Goal: Task Accomplishment & Management: Check status

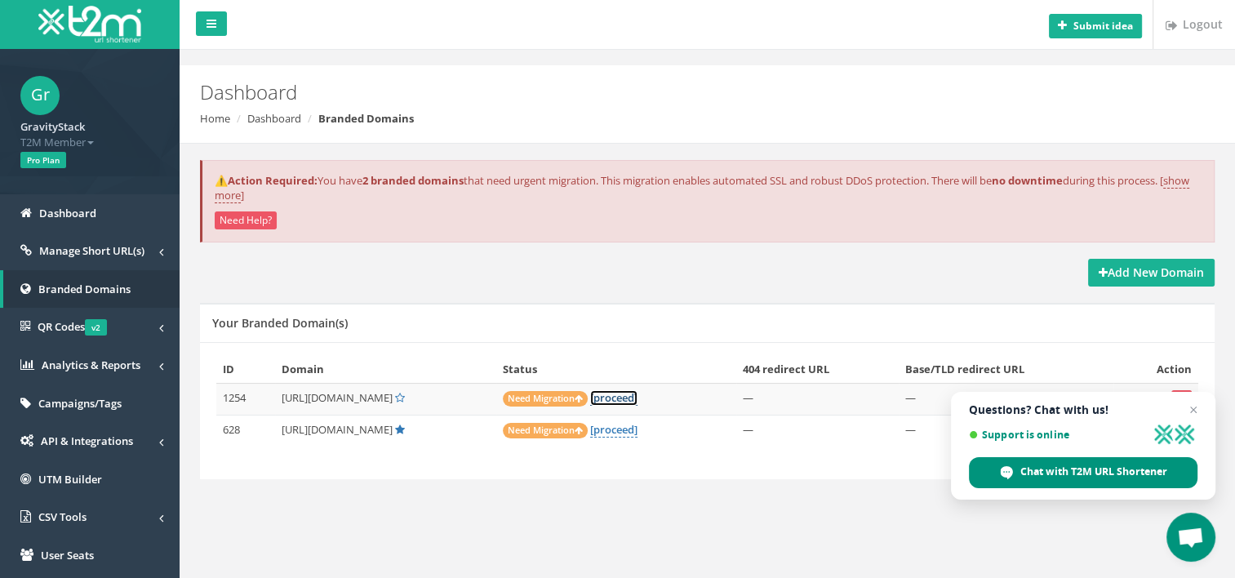
click at [591, 398] on link "[proceed]" at bounding box center [613, 398] width 47 height 16
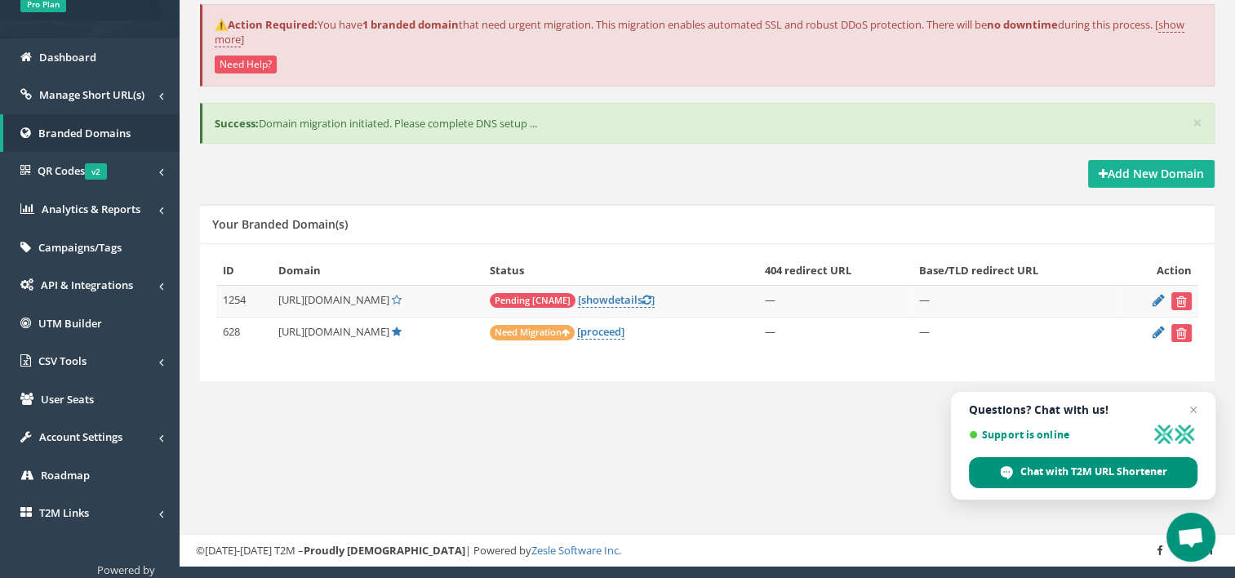
scroll to position [157, 0]
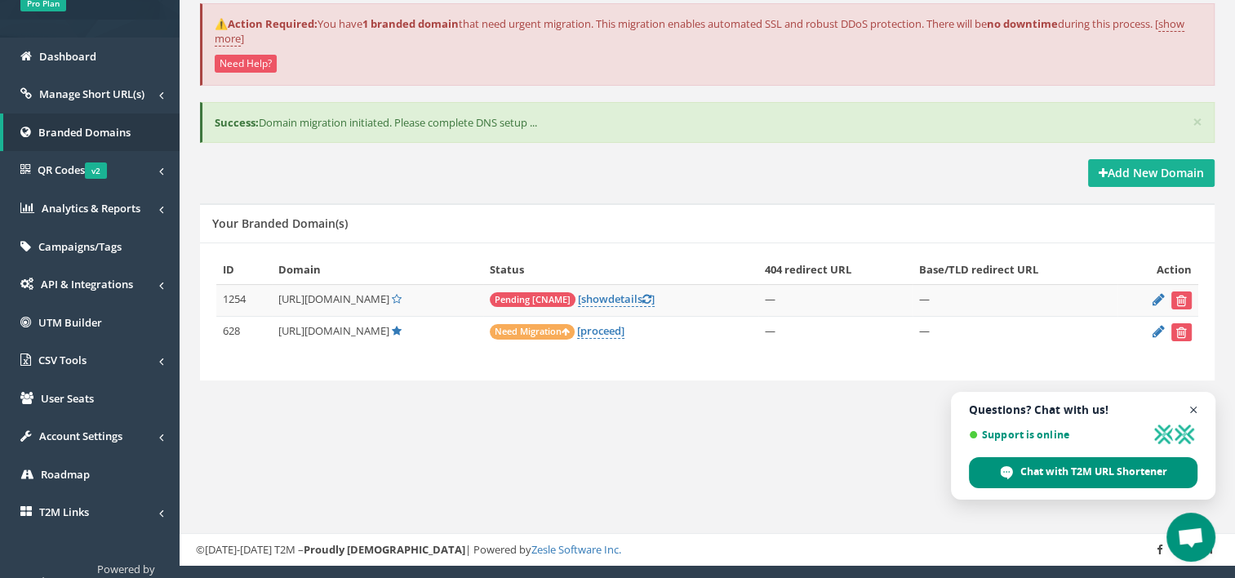
click at [1197, 412] on span "Open chat" at bounding box center [1193, 410] width 20 height 20
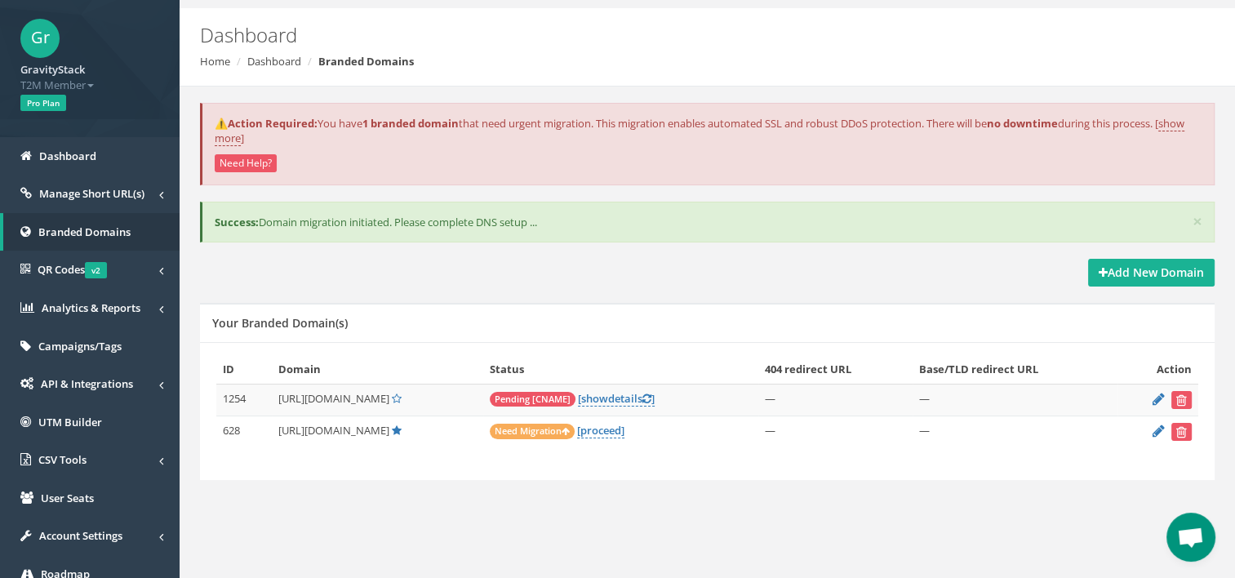
scroll to position [59, 0]
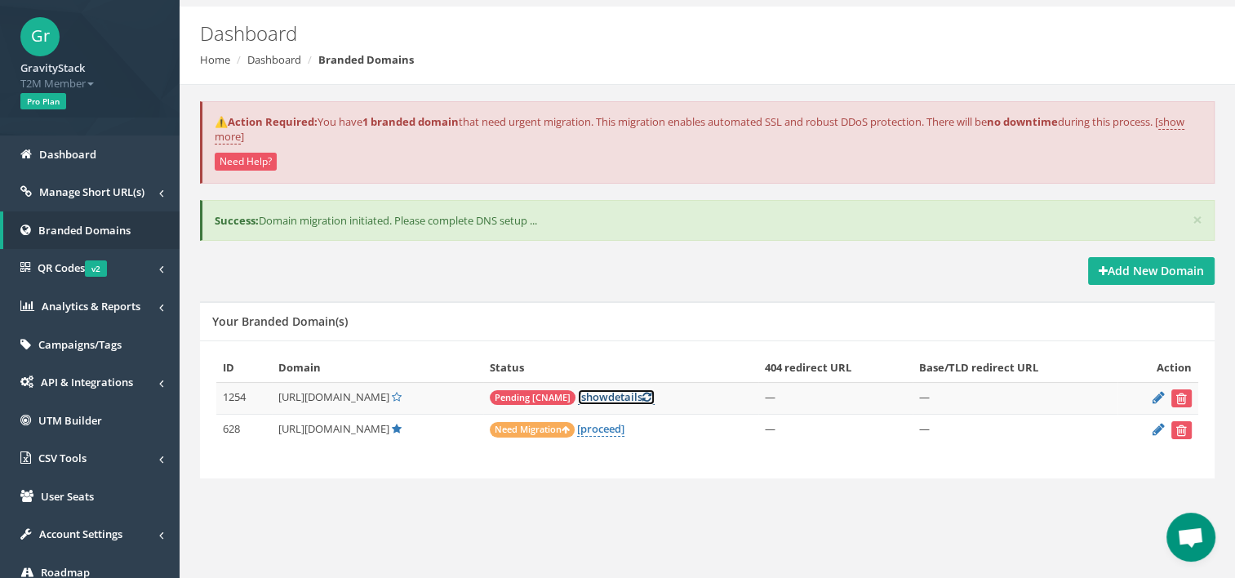
click at [584, 394] on link "[ show details ]" at bounding box center [616, 397] width 77 height 16
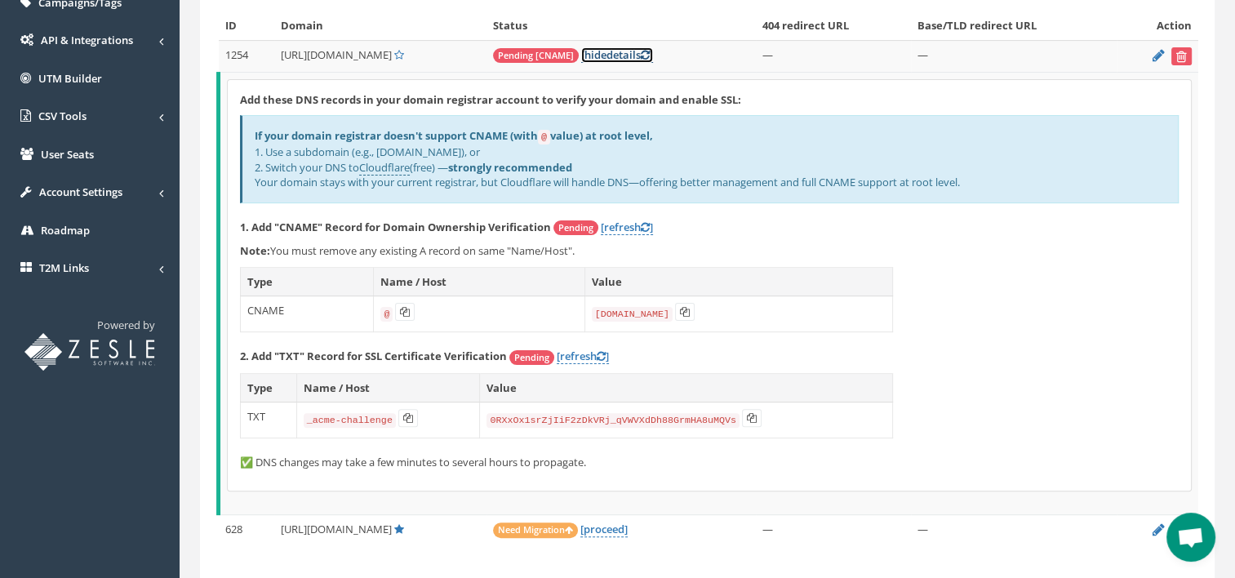
scroll to position [402, 0]
click at [687, 306] on icon at bounding box center [685, 311] width 10 height 10
click at [406, 412] on icon at bounding box center [408, 417] width 10 height 10
click at [747, 412] on icon at bounding box center [752, 417] width 10 height 10
click at [627, 224] on link "[refresh ]" at bounding box center [627, 227] width 52 height 16
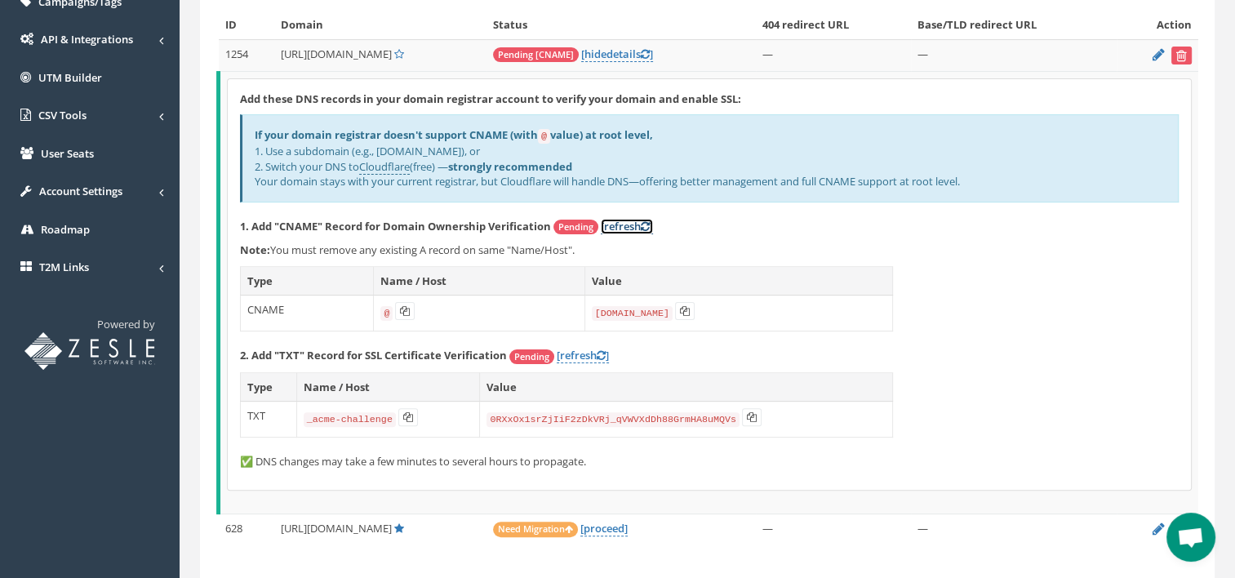
click at [640, 219] on link "[refresh ]" at bounding box center [627, 227] width 52 height 16
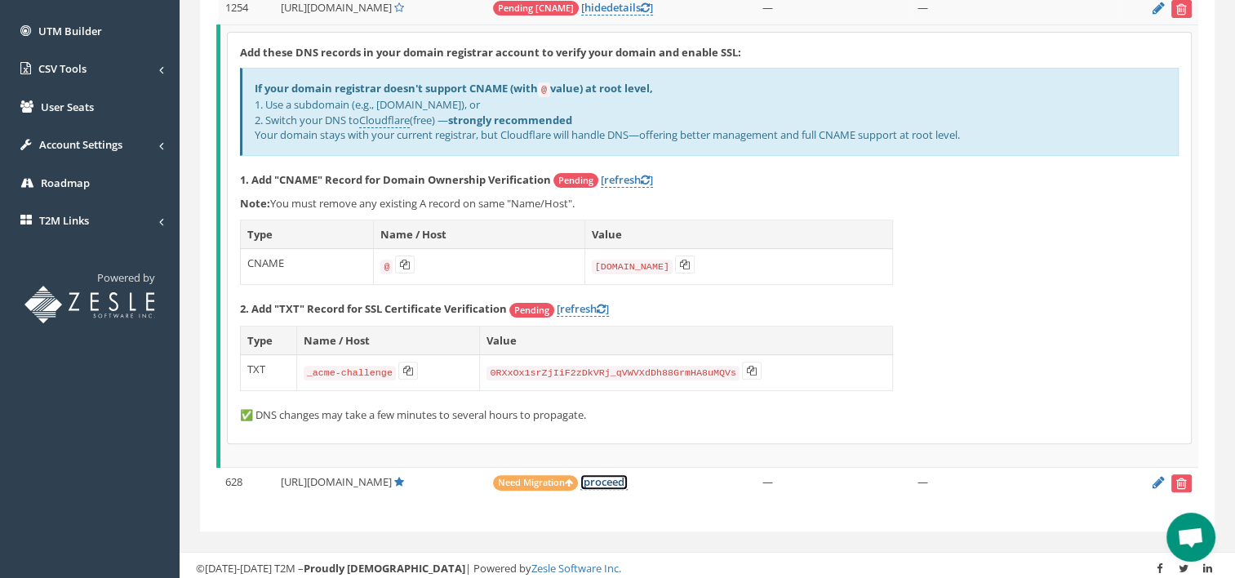
click at [580, 476] on link "[proceed]" at bounding box center [603, 482] width 47 height 16
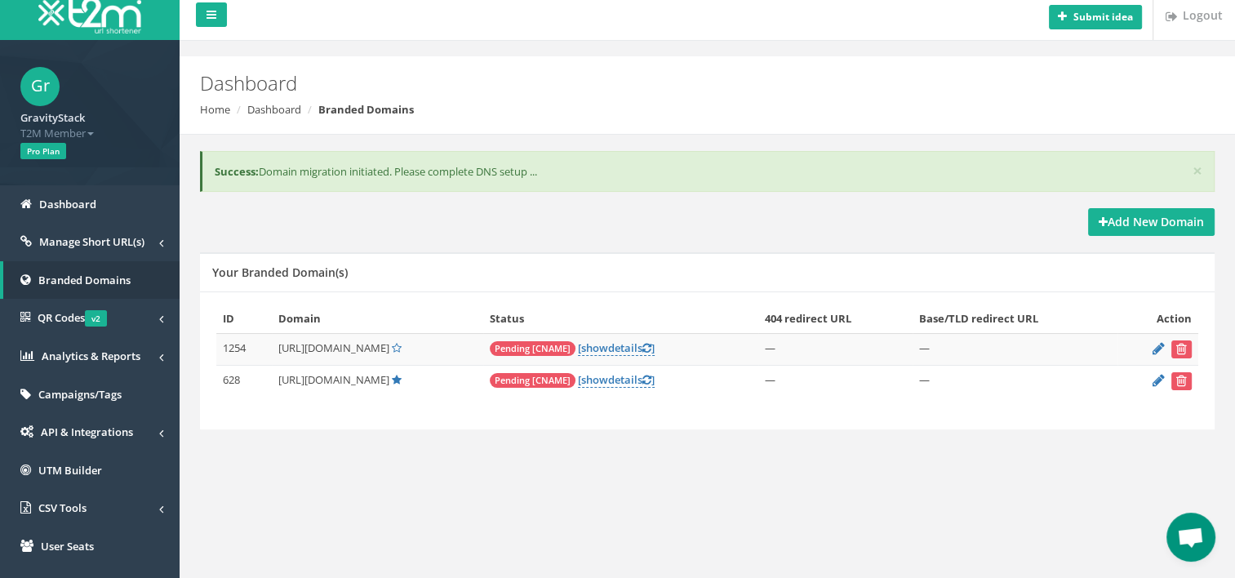
scroll to position [10, 0]
click at [591, 379] on link "[ show details ]" at bounding box center [616, 379] width 77 height 16
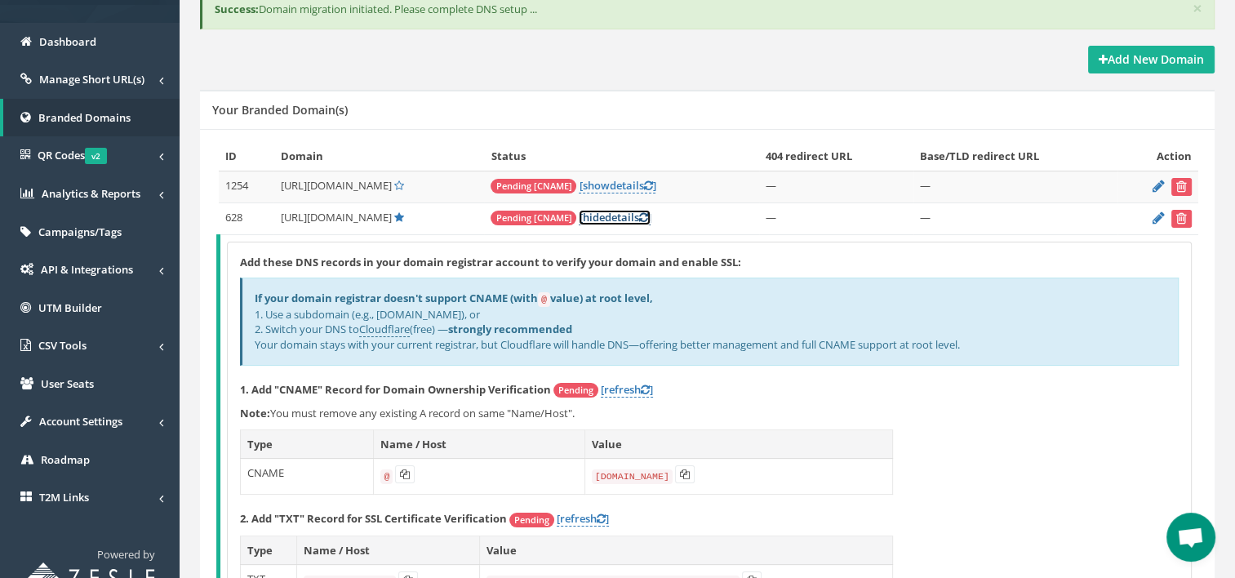
scroll to position [172, 0]
click at [675, 468] on button at bounding box center [685, 473] width 20 height 18
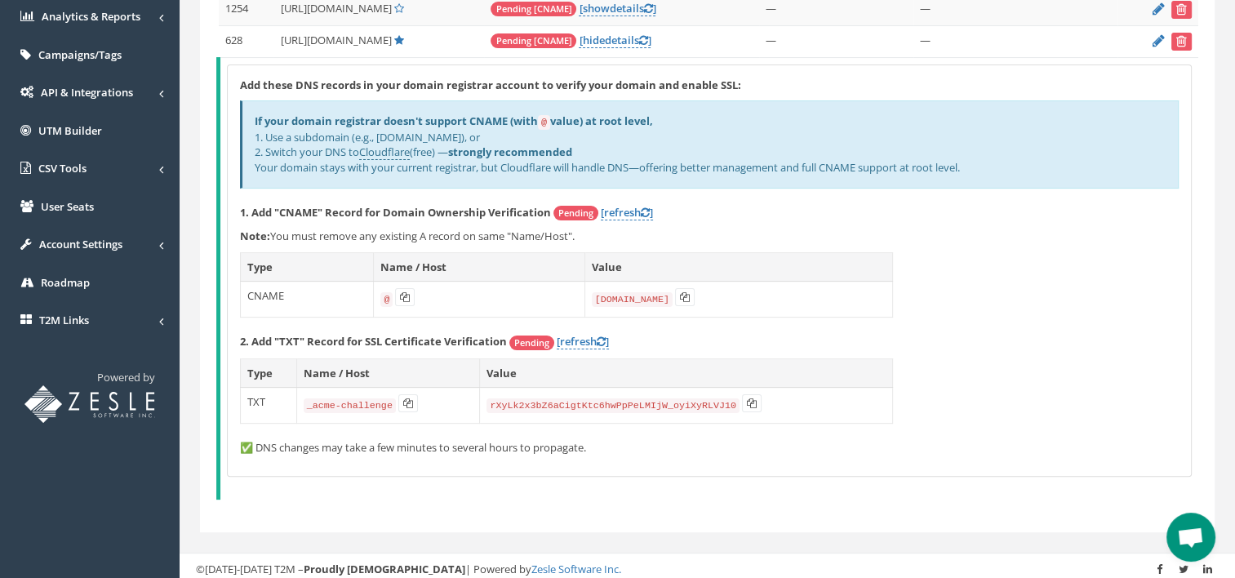
scroll to position [349, 0]
click at [742, 393] on button at bounding box center [752, 402] width 20 height 18
click at [617, 204] on link "[refresh ]" at bounding box center [627, 212] width 52 height 16
click at [645, 206] on icon at bounding box center [645, 211] width 9 height 11
click at [591, 335] on link "[refresh ]" at bounding box center [583, 341] width 52 height 16
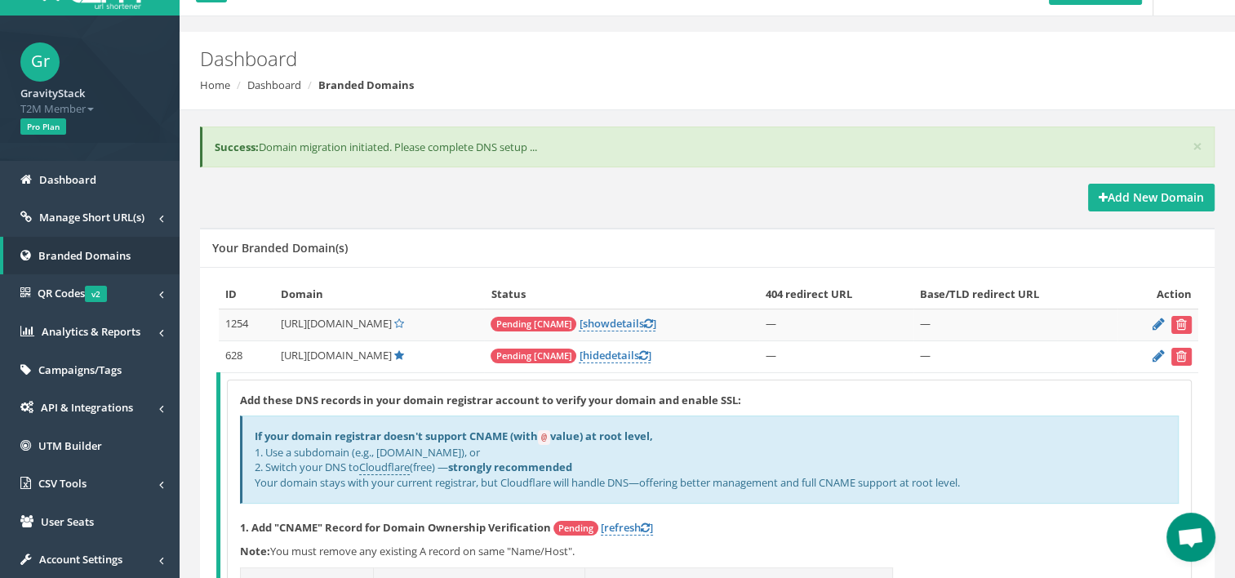
scroll to position [33, 0]
click at [643, 319] on icon at bounding box center [647, 324] width 9 height 11
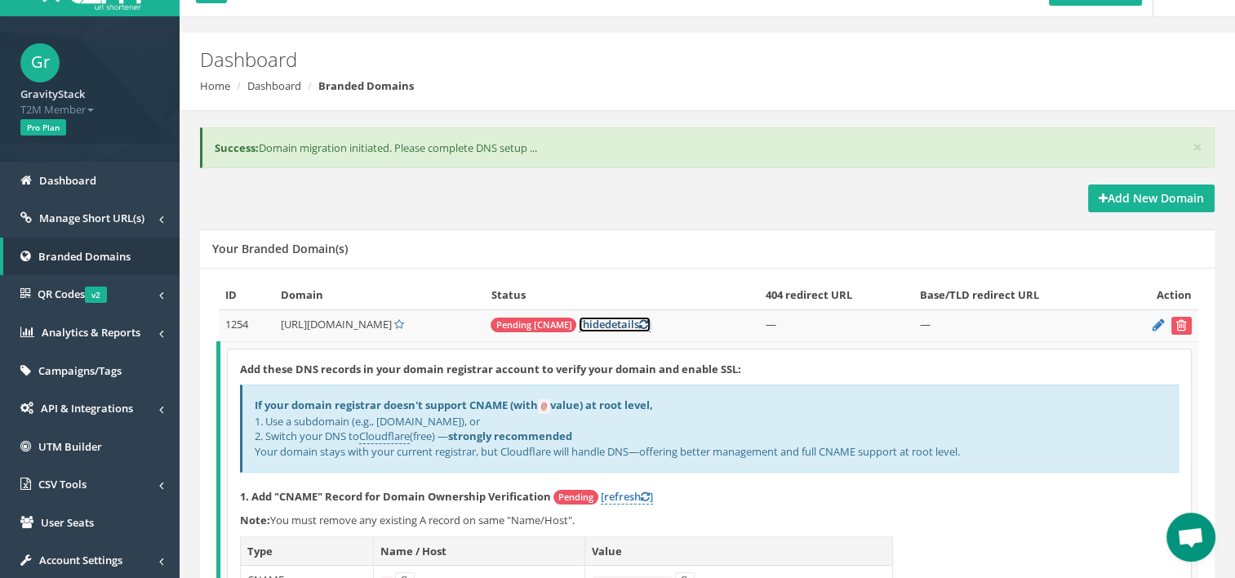
click at [638, 319] on icon at bounding box center [642, 324] width 9 height 11
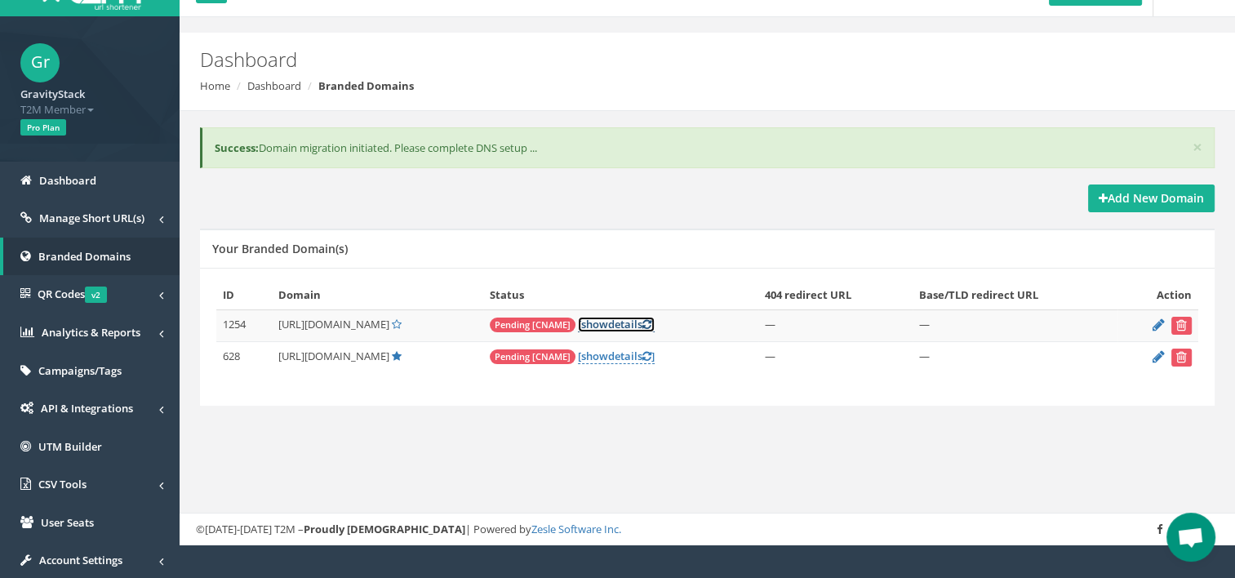
click at [620, 320] on link "[ show details ]" at bounding box center [616, 325] width 77 height 16
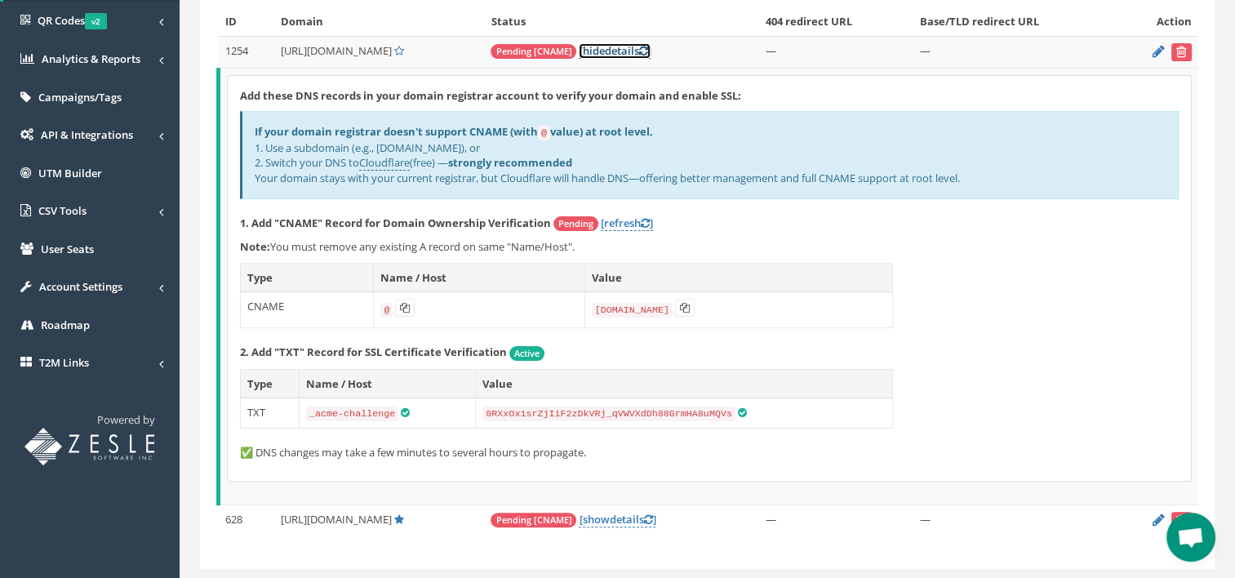
scroll to position [307, 0]
click at [631, 215] on link "[refresh ]" at bounding box center [627, 223] width 52 height 16
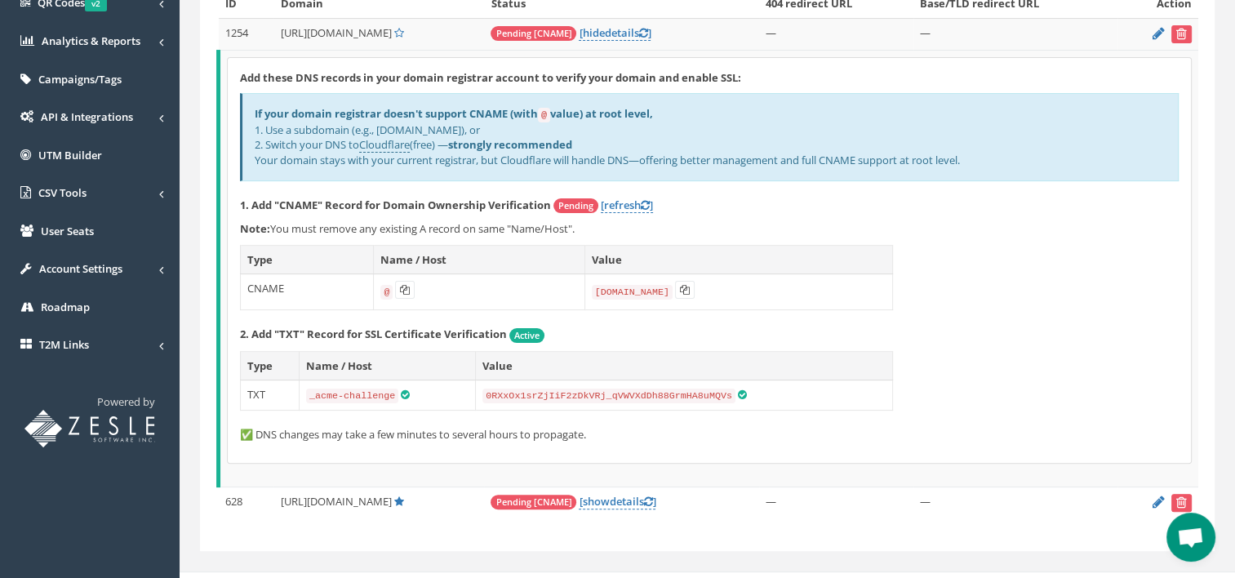
scroll to position [344, 0]
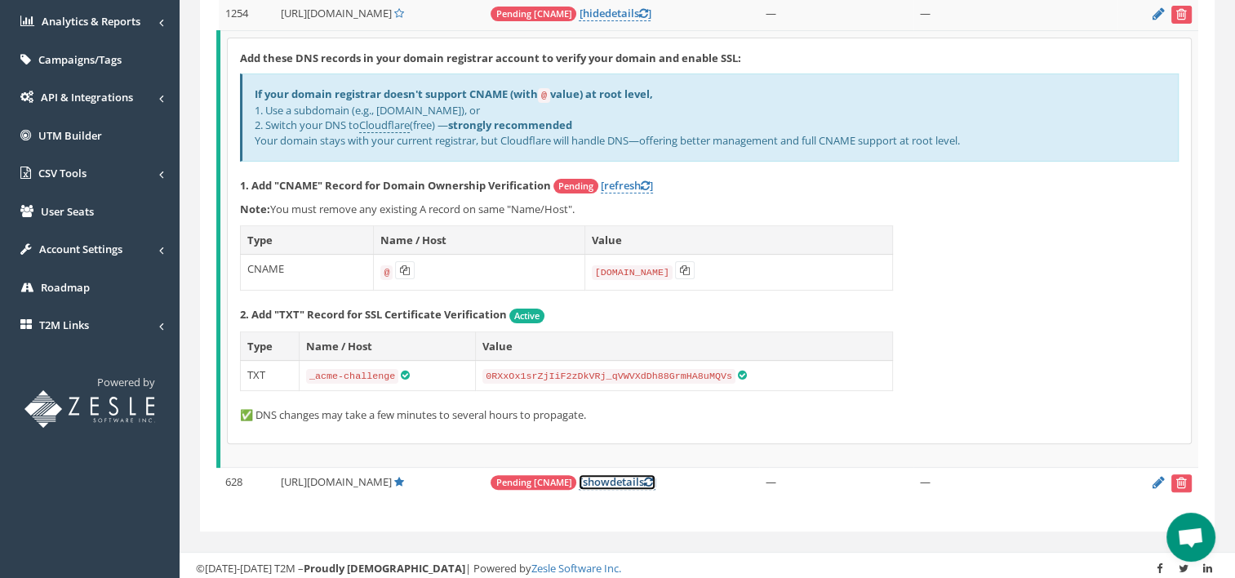
click at [643, 477] on icon at bounding box center [647, 482] width 9 height 11
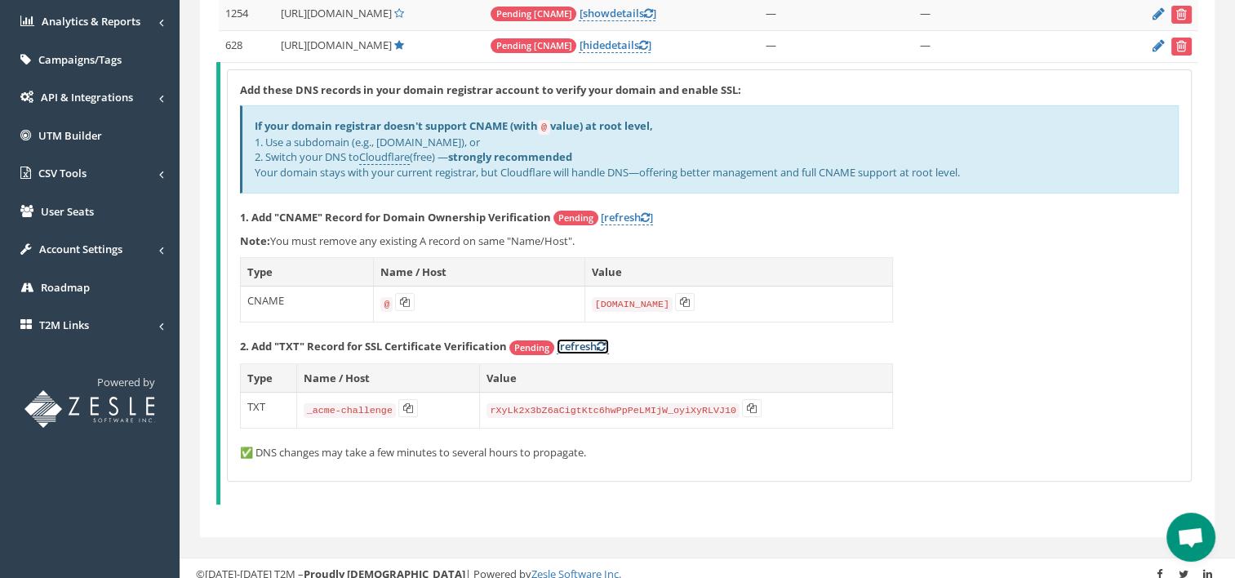
click at [605, 341] on icon at bounding box center [601, 346] width 9 height 11
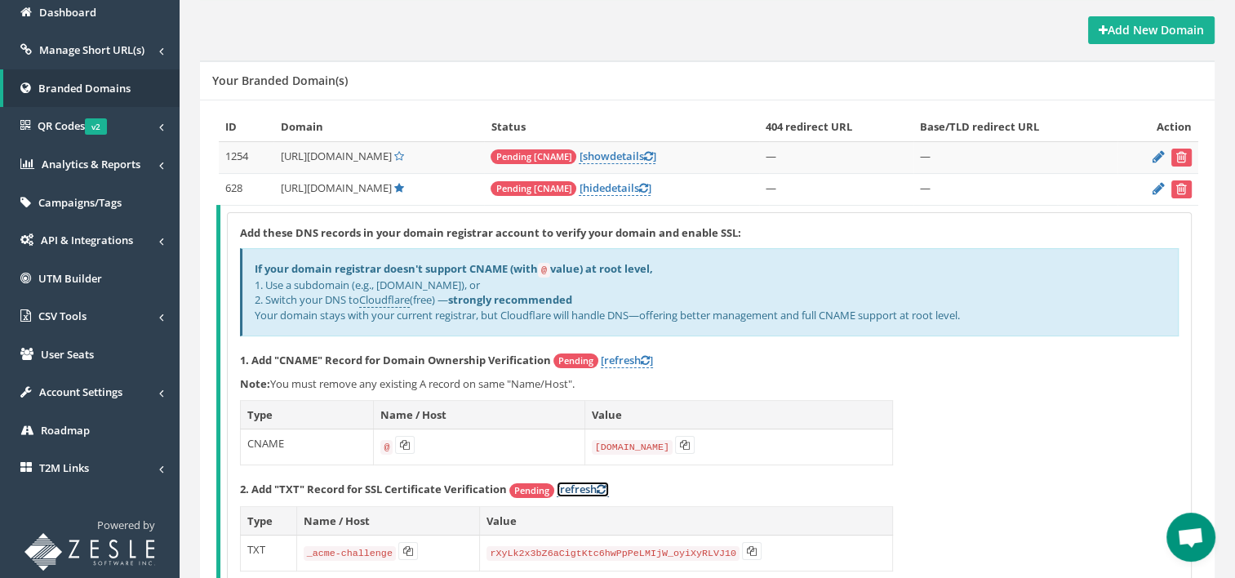
scroll to position [200, 0]
click at [643, 153] on icon at bounding box center [647, 157] width 9 height 11
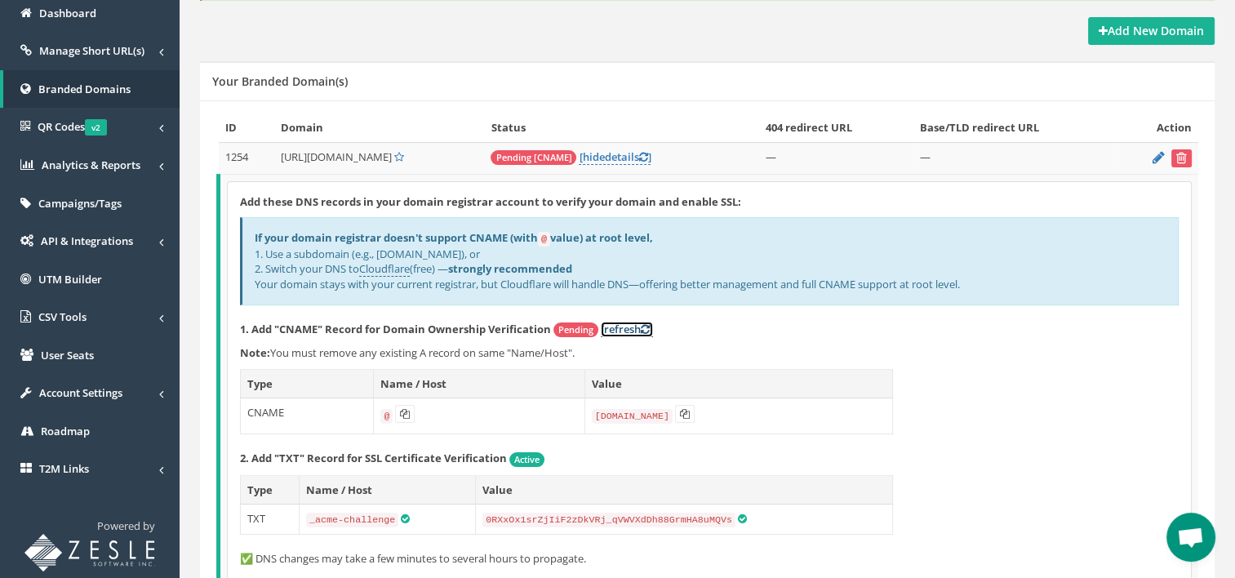
click at [641, 322] on link "[refresh ]" at bounding box center [627, 330] width 52 height 16
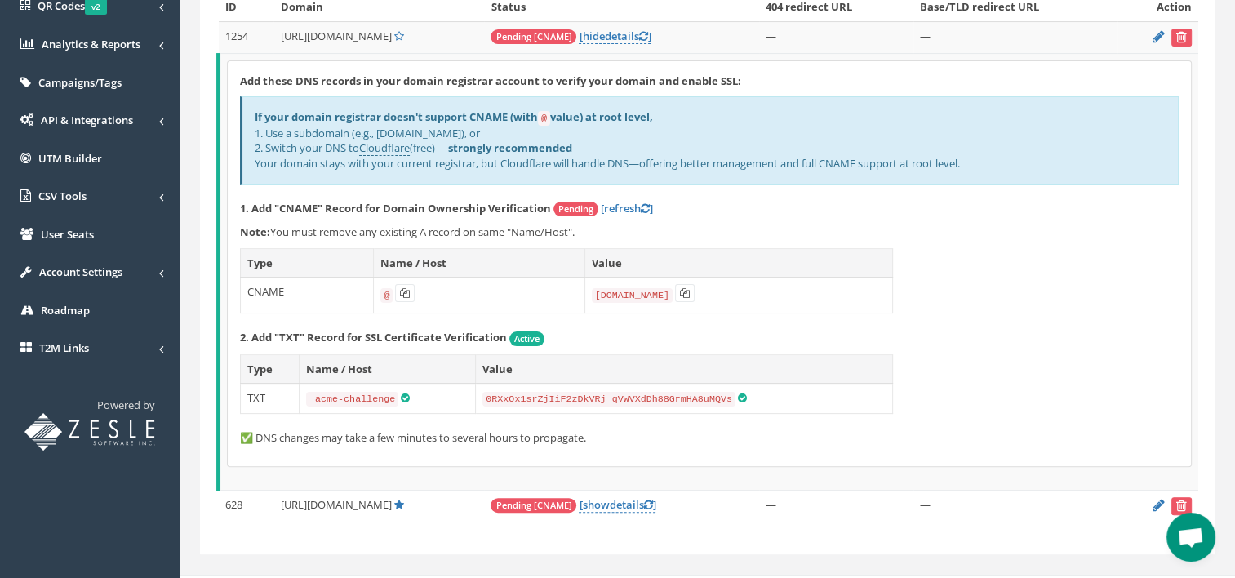
scroll to position [344, 0]
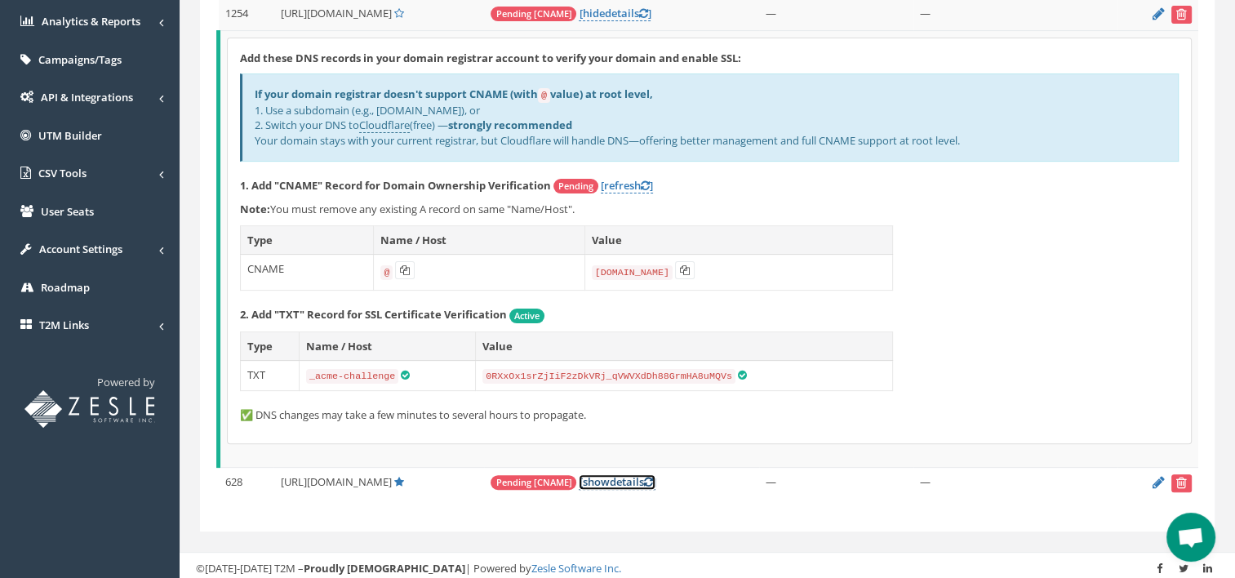
click at [580, 474] on link "[ show details ]" at bounding box center [617, 482] width 77 height 16
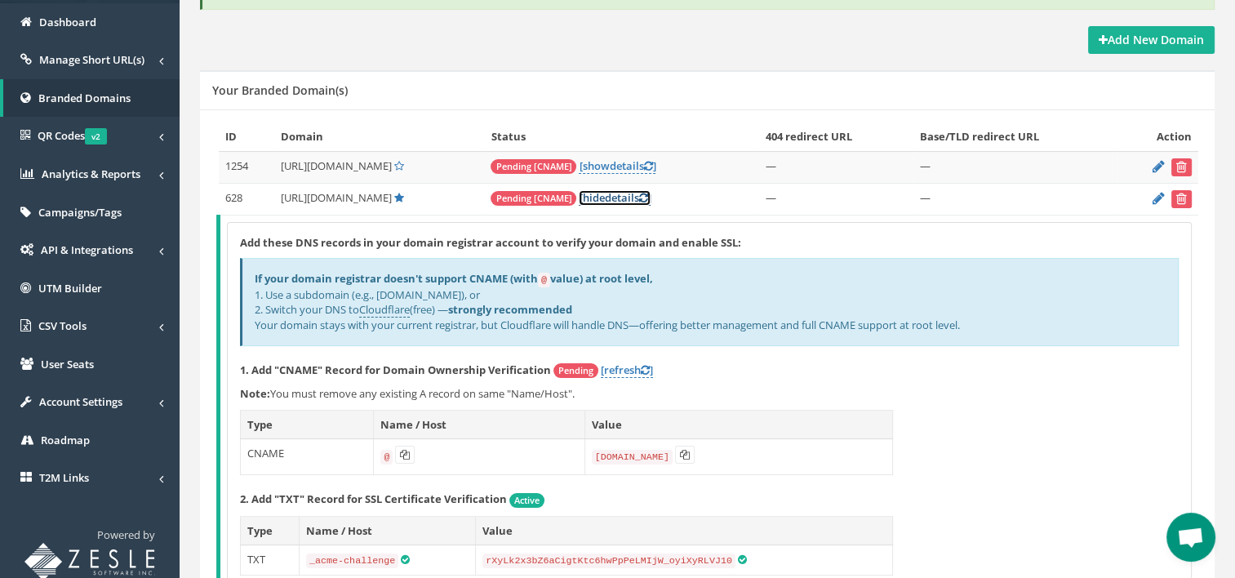
scroll to position [183, 0]
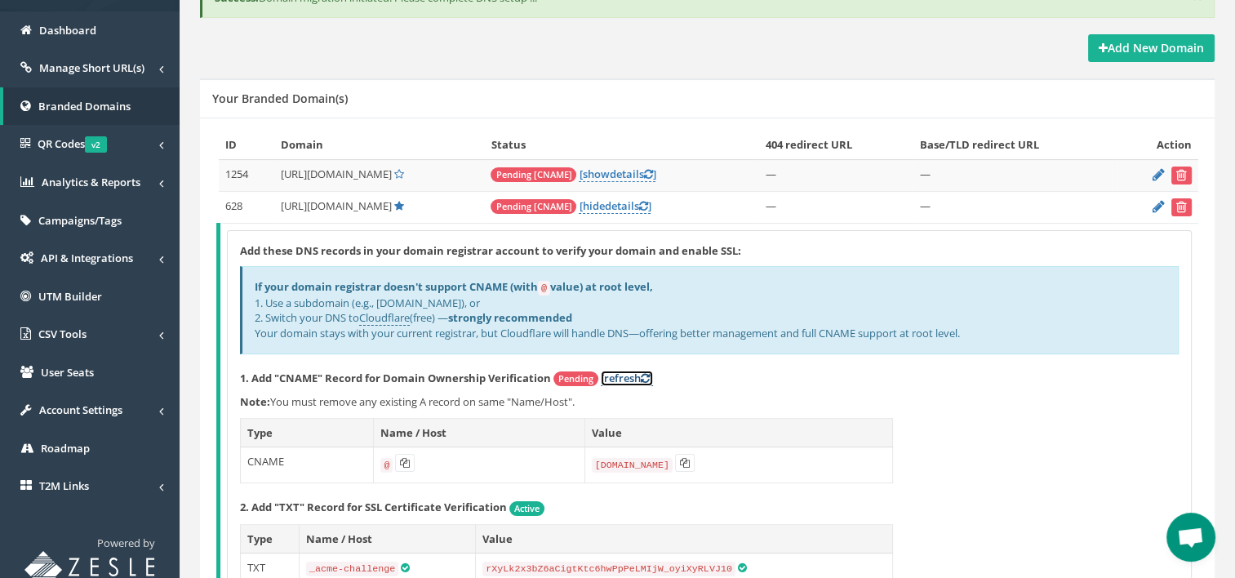
click at [628, 371] on link "[refresh ]" at bounding box center [627, 379] width 52 height 16
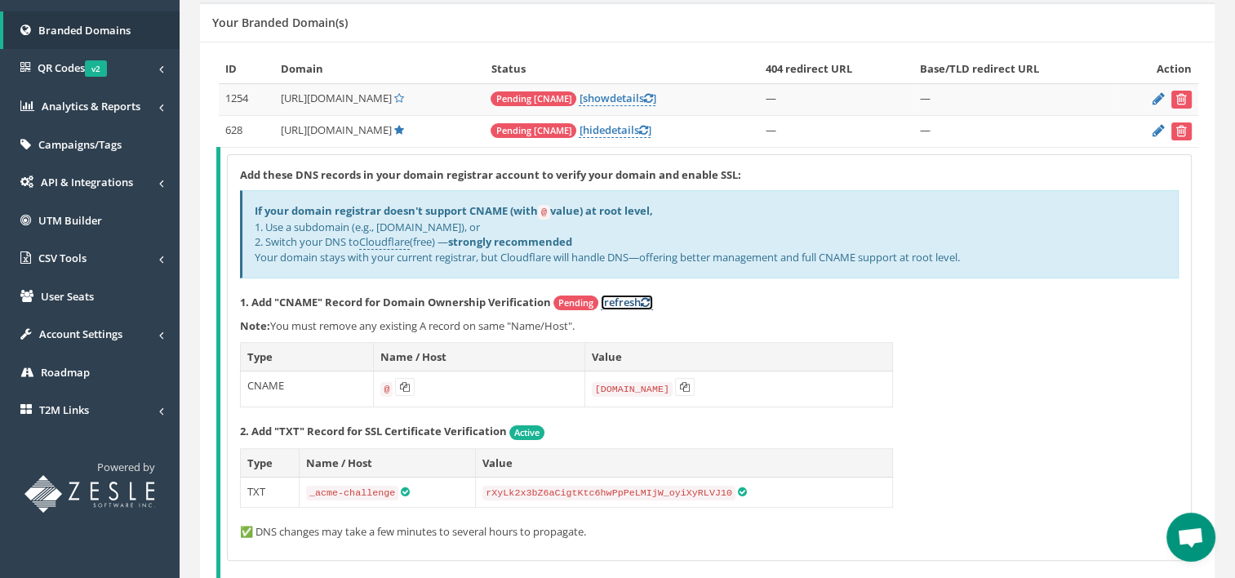
scroll to position [258, 0]
click at [650, 298] on icon at bounding box center [645, 303] width 9 height 11
click at [446, 308] on div "Add these DNS records in your domain registrar account to verify your domain an…" at bounding box center [709, 358] width 963 height 405
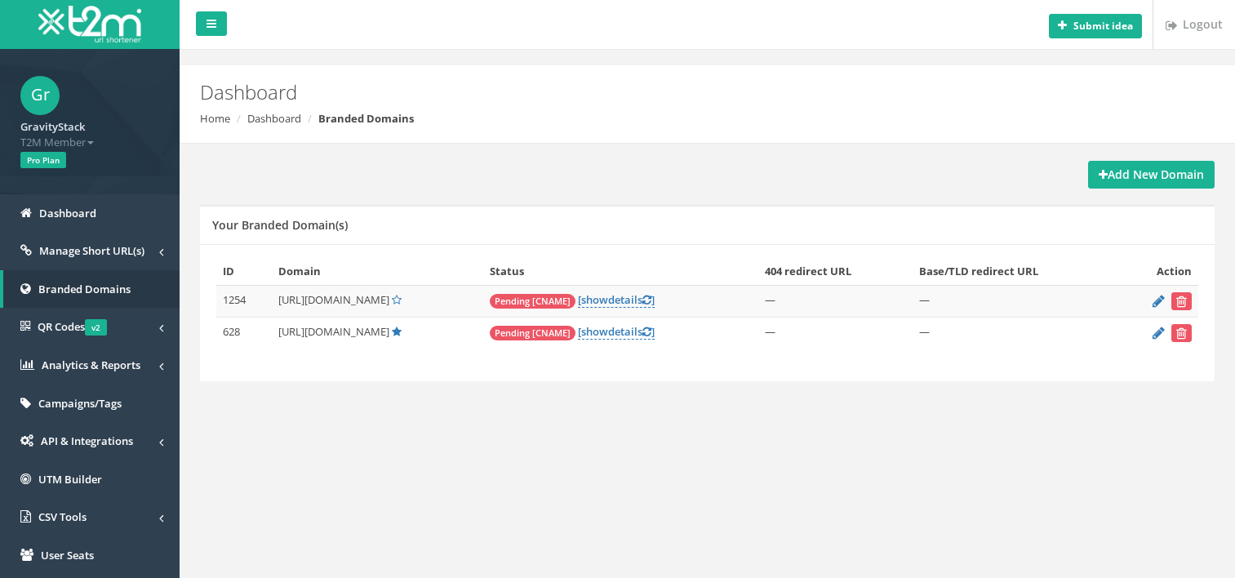
scroll to position [193, 0]
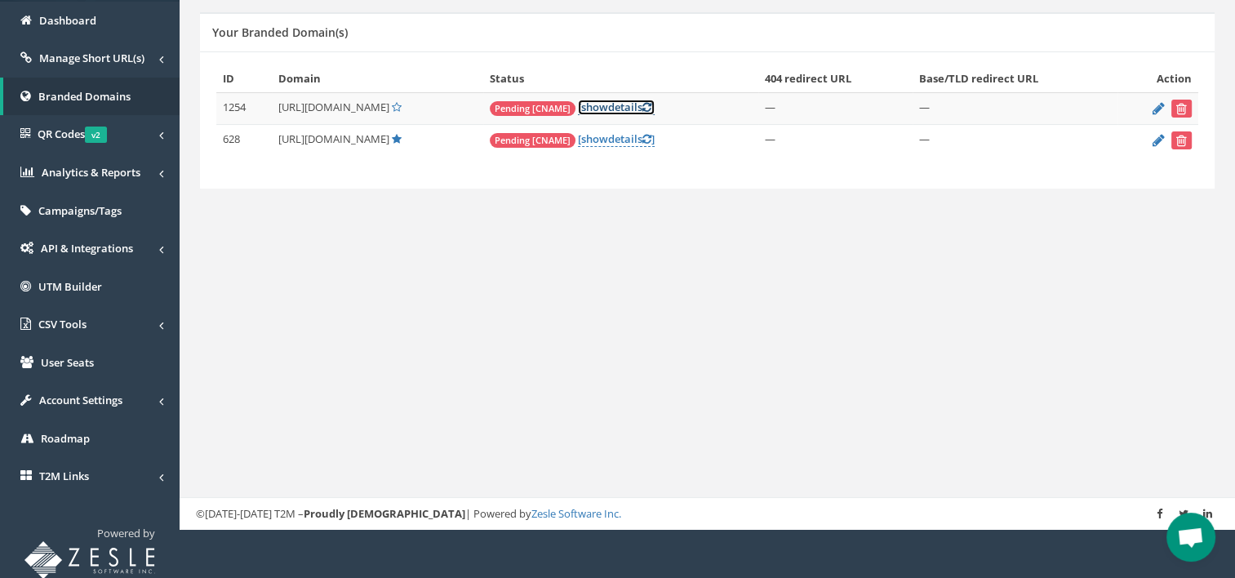
click at [584, 107] on link "[ show details ]" at bounding box center [616, 108] width 77 height 16
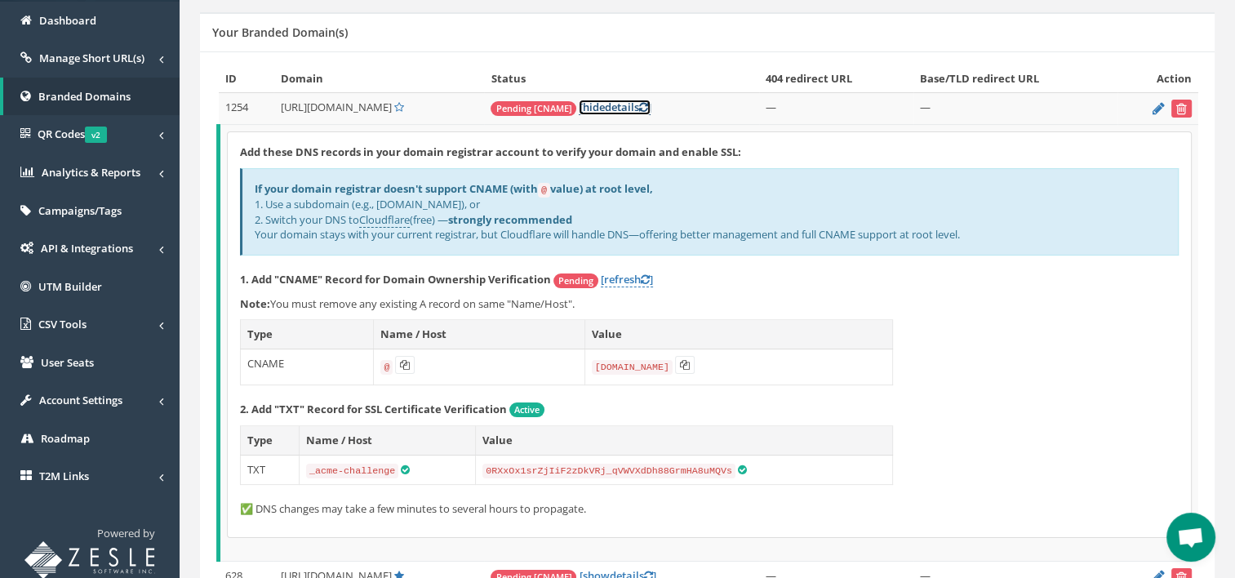
scroll to position [287, 0]
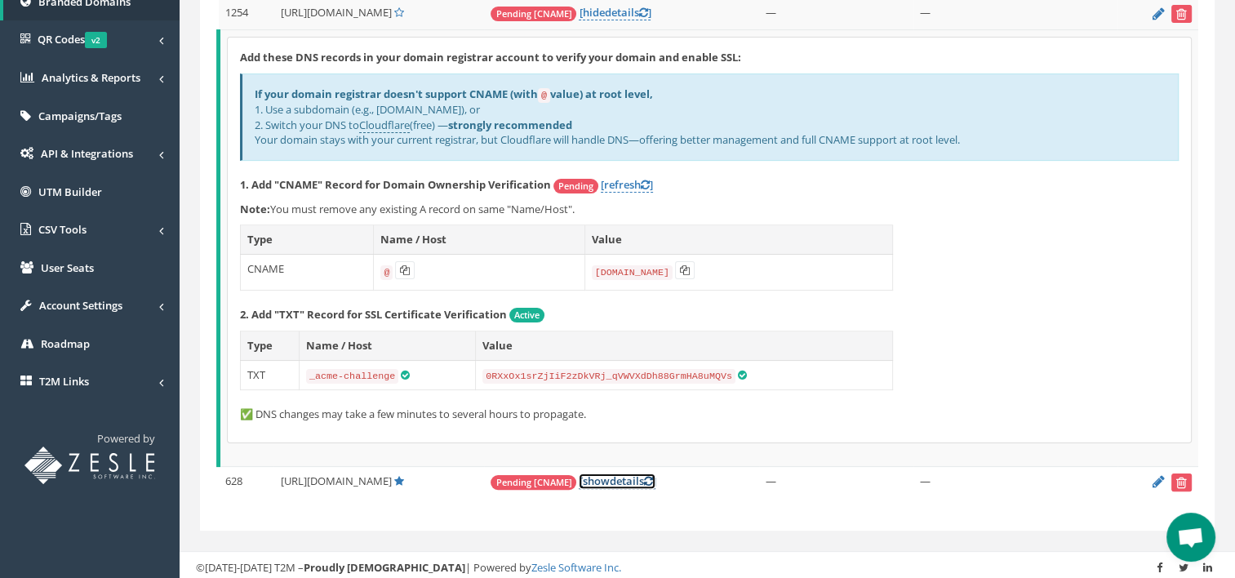
click at [586, 477] on link "[ show details ]" at bounding box center [617, 481] width 77 height 16
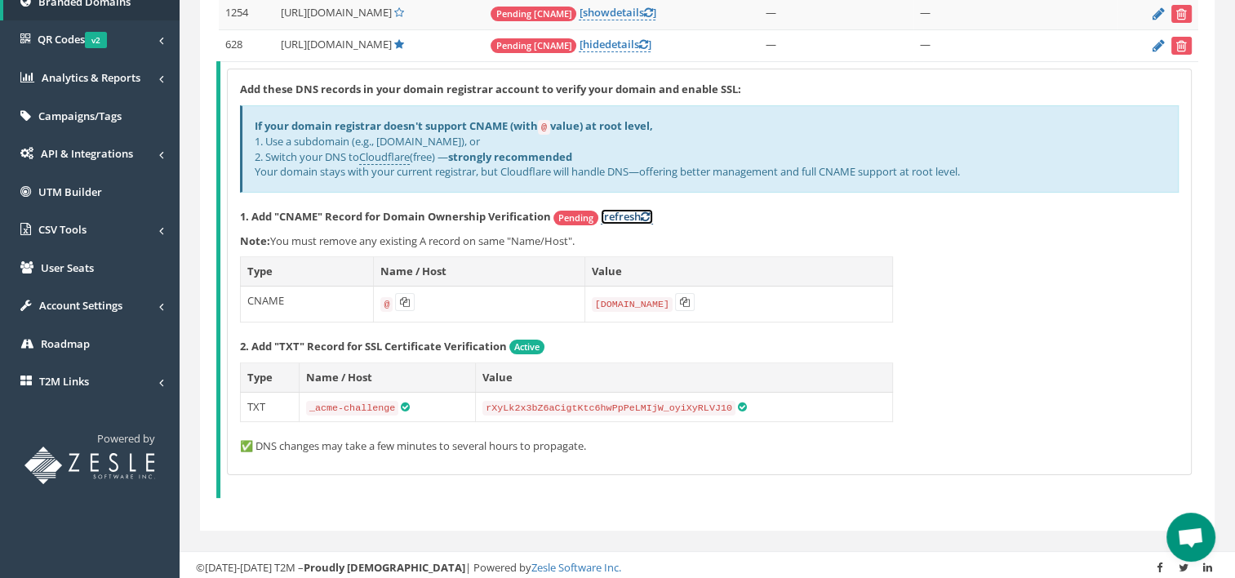
click at [633, 209] on link "[refresh ]" at bounding box center [627, 217] width 52 height 16
drag, startPoint x: 797, startPoint y: 225, endPoint x: 621, endPoint y: 225, distance: 175.5
click at [621, 225] on div "Add these DNS records in your domain registrar account to verify your domain an…" at bounding box center [709, 271] width 963 height 405
click at [630, 212] on link "[refresh ]" at bounding box center [627, 217] width 52 height 16
click at [650, 213] on icon at bounding box center [645, 216] width 9 height 11
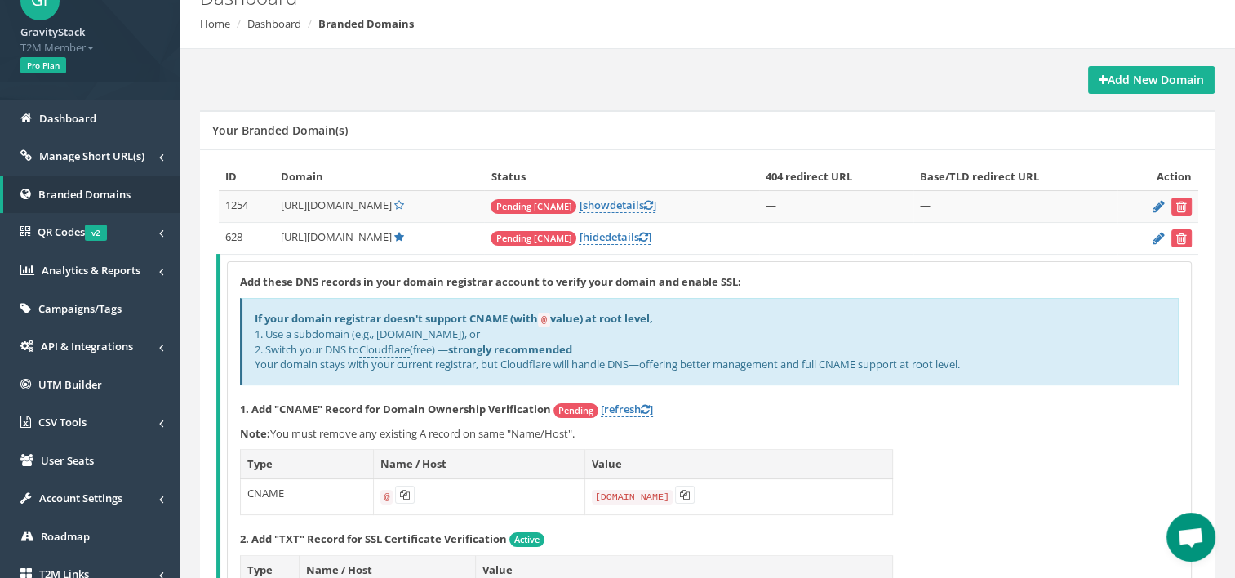
scroll to position [100, 0]
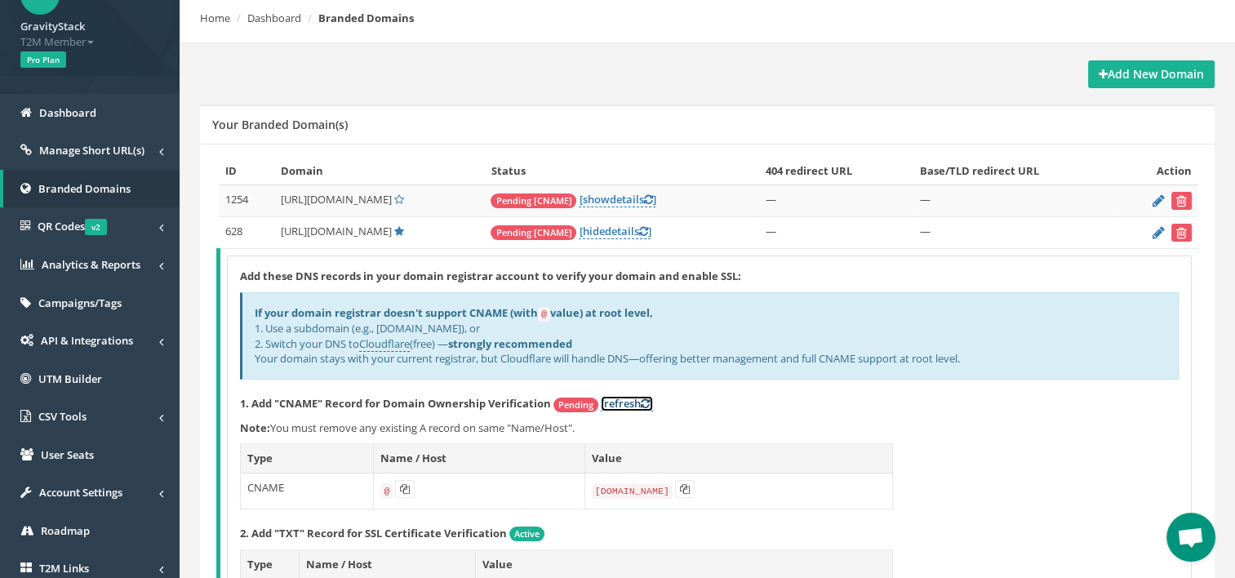
click at [633, 396] on link "[refresh ]" at bounding box center [627, 404] width 52 height 16
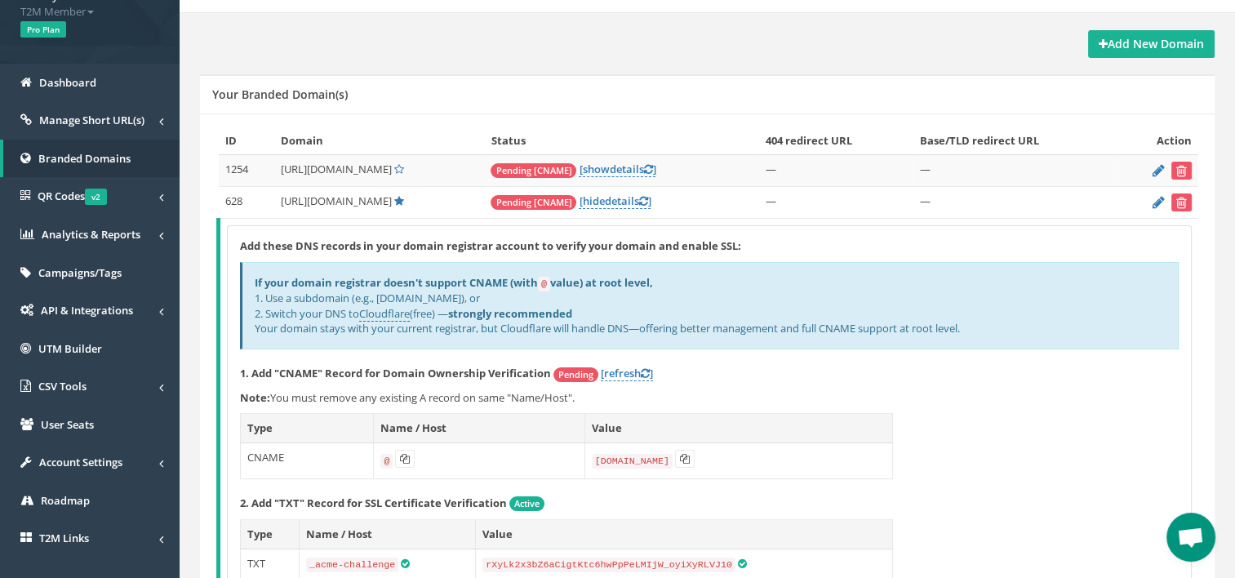
scroll to position [134, 0]
